Goal: Transaction & Acquisition: Purchase product/service

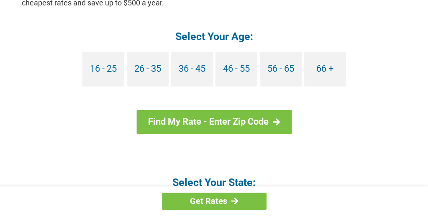
scroll to position [833, 0]
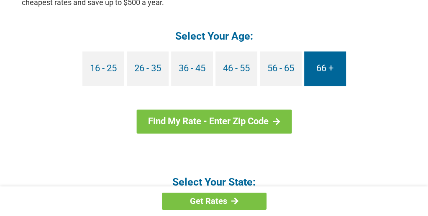
click at [323, 69] on link "66 +" at bounding box center [325, 68] width 42 height 35
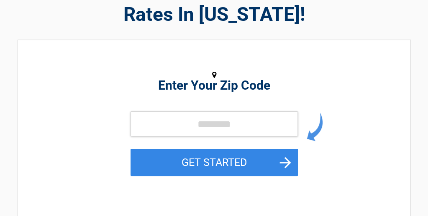
scroll to position [72, 0]
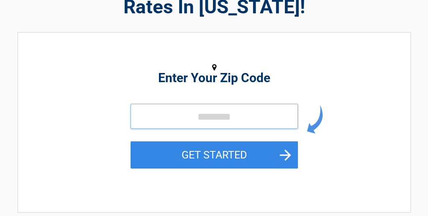
click at [209, 114] on input "tel" at bounding box center [213, 116] width 167 height 25
type input "*****"
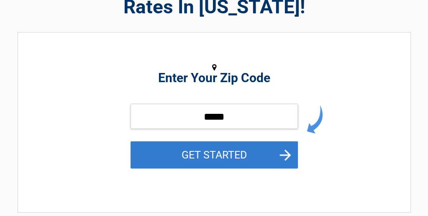
click at [286, 155] on button "GET STARTED" at bounding box center [213, 155] width 167 height 27
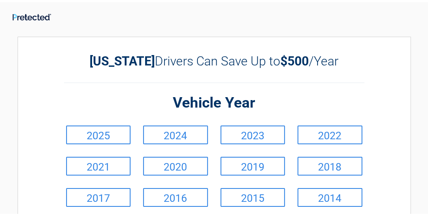
scroll to position [0, 0]
